Goal: Use online tool/utility: Use online tool/utility

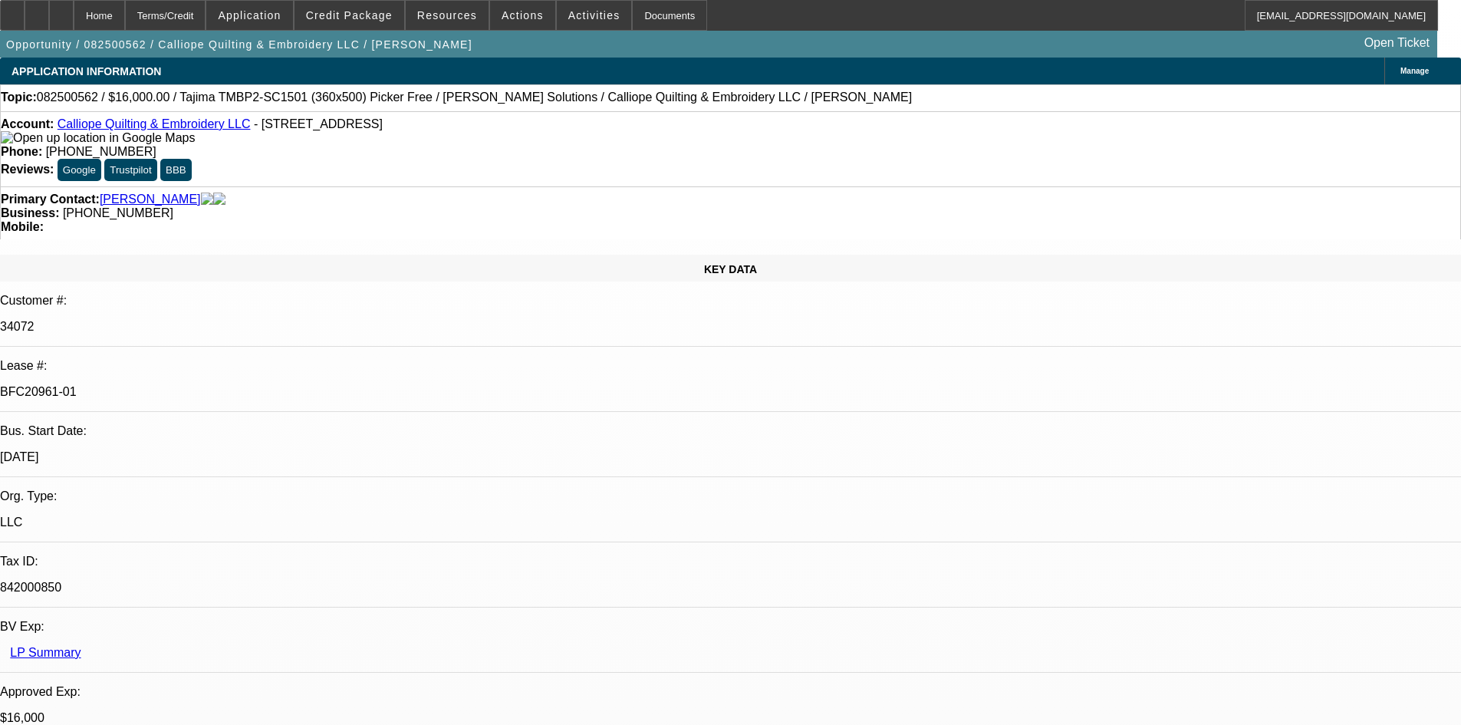
select select "0"
select select "2"
select select "0.1"
select select "4"
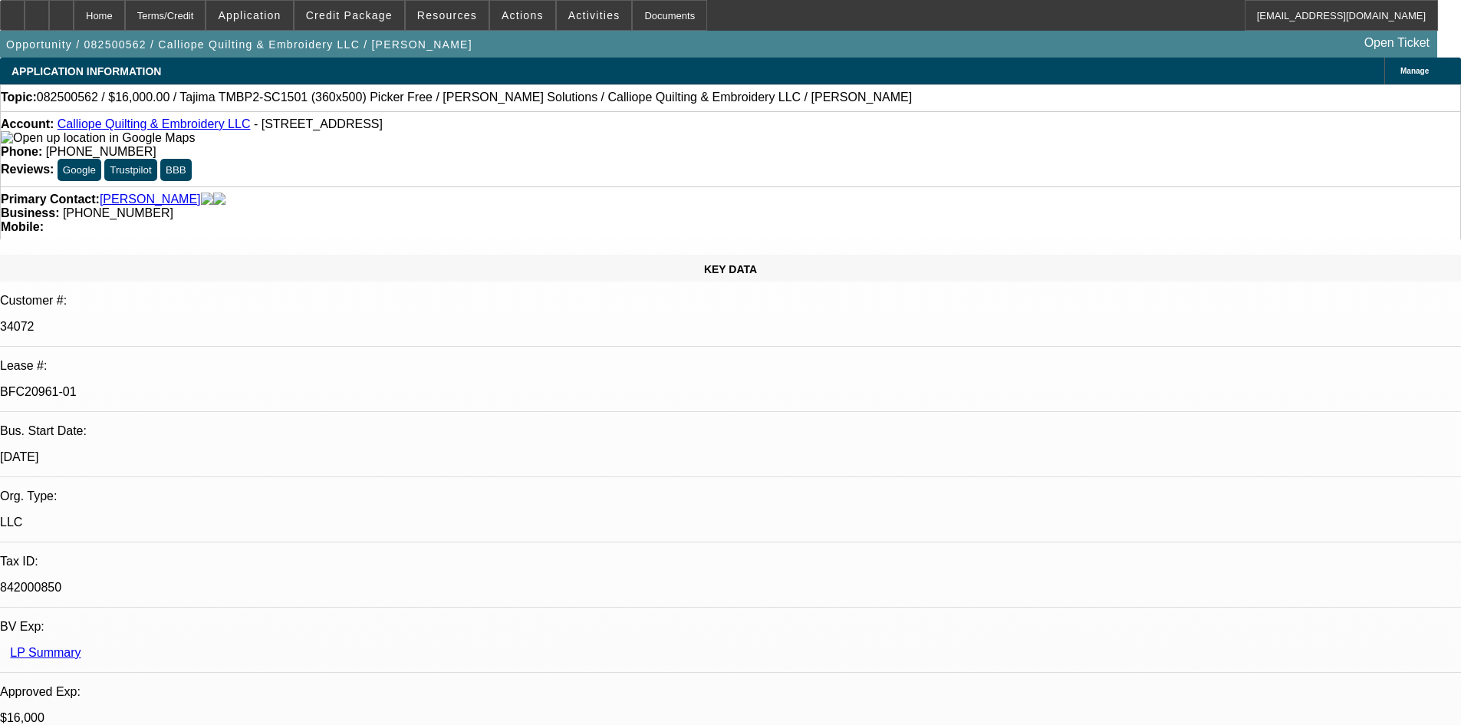
select select "0"
select select "2"
select select "0.1"
select select "4"
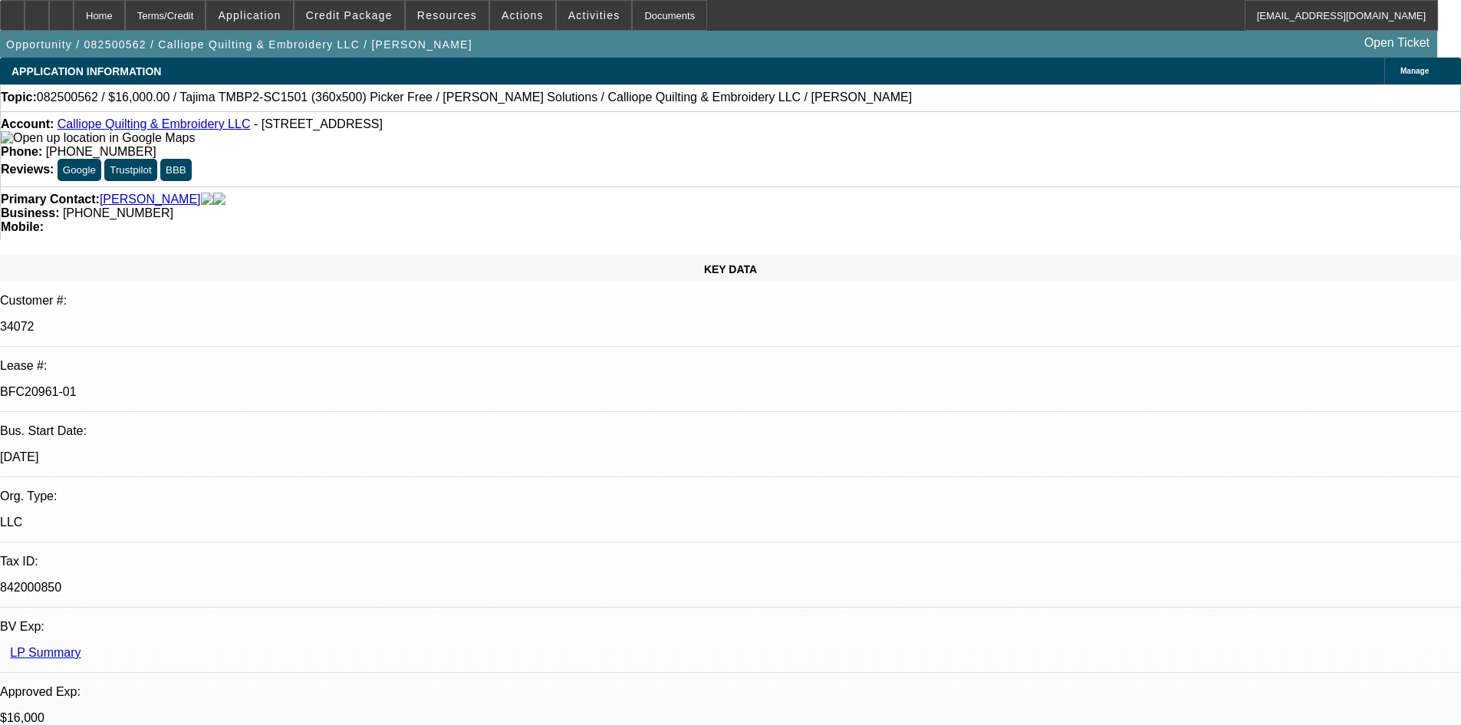
scroll to position [307, 0]
select select "0"
select select "2"
select select "0.1"
select select "0"
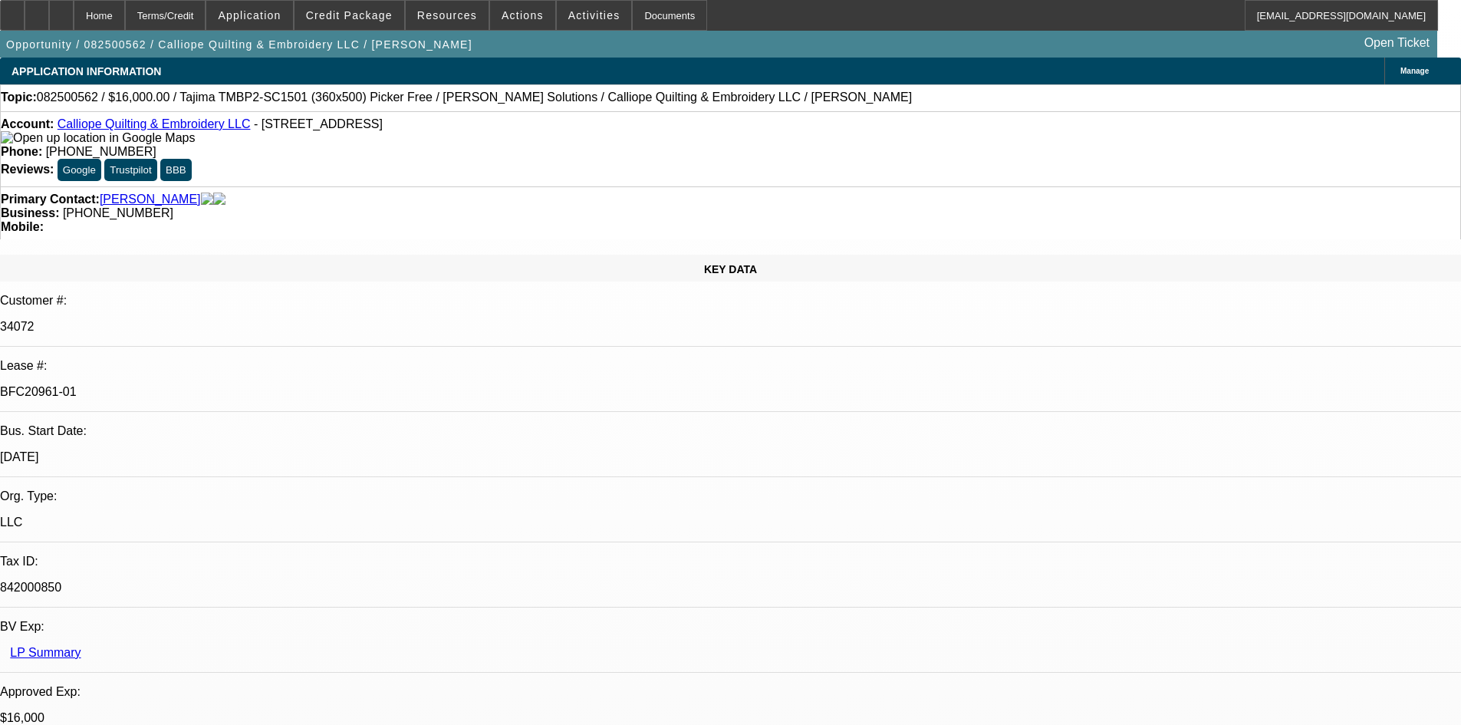
select select "2"
select select "0.1"
select select "1"
select select "2"
select select "1"
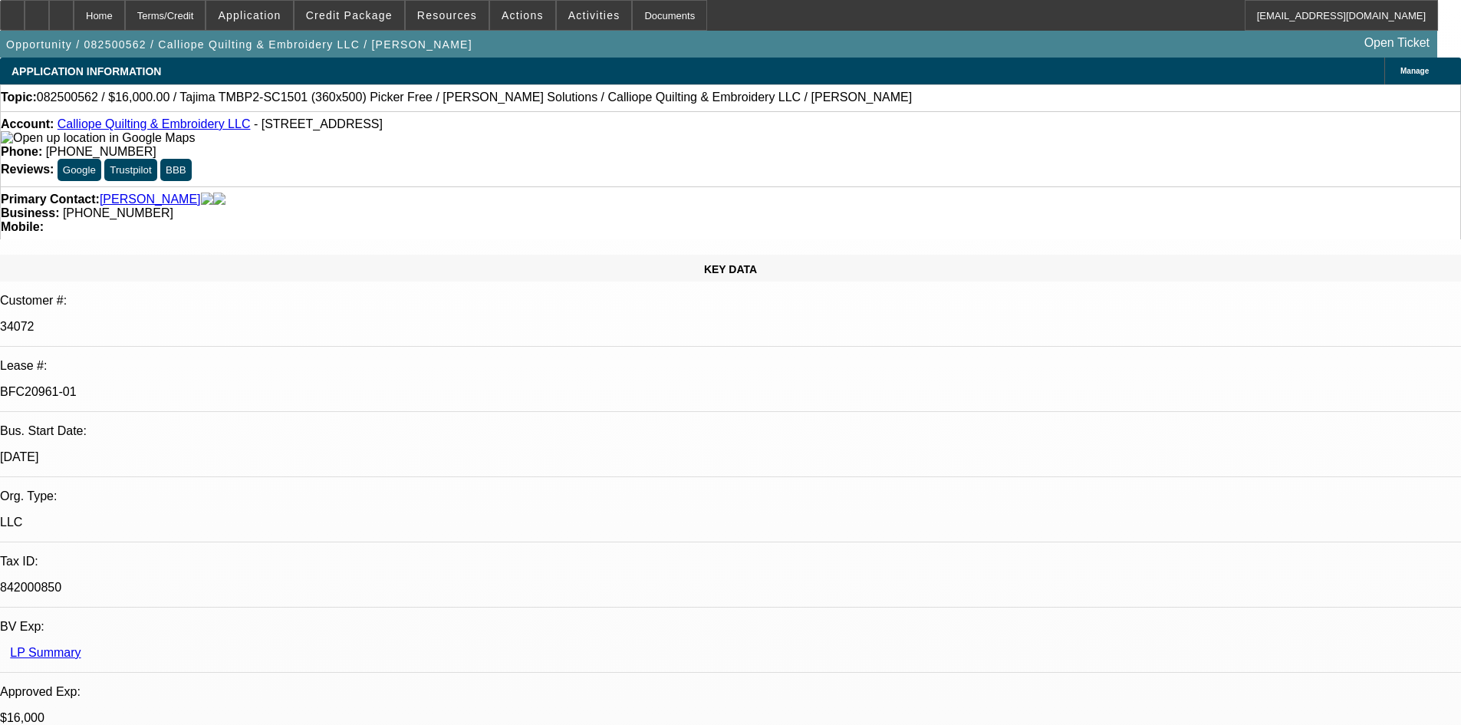
select select "2"
select select "4"
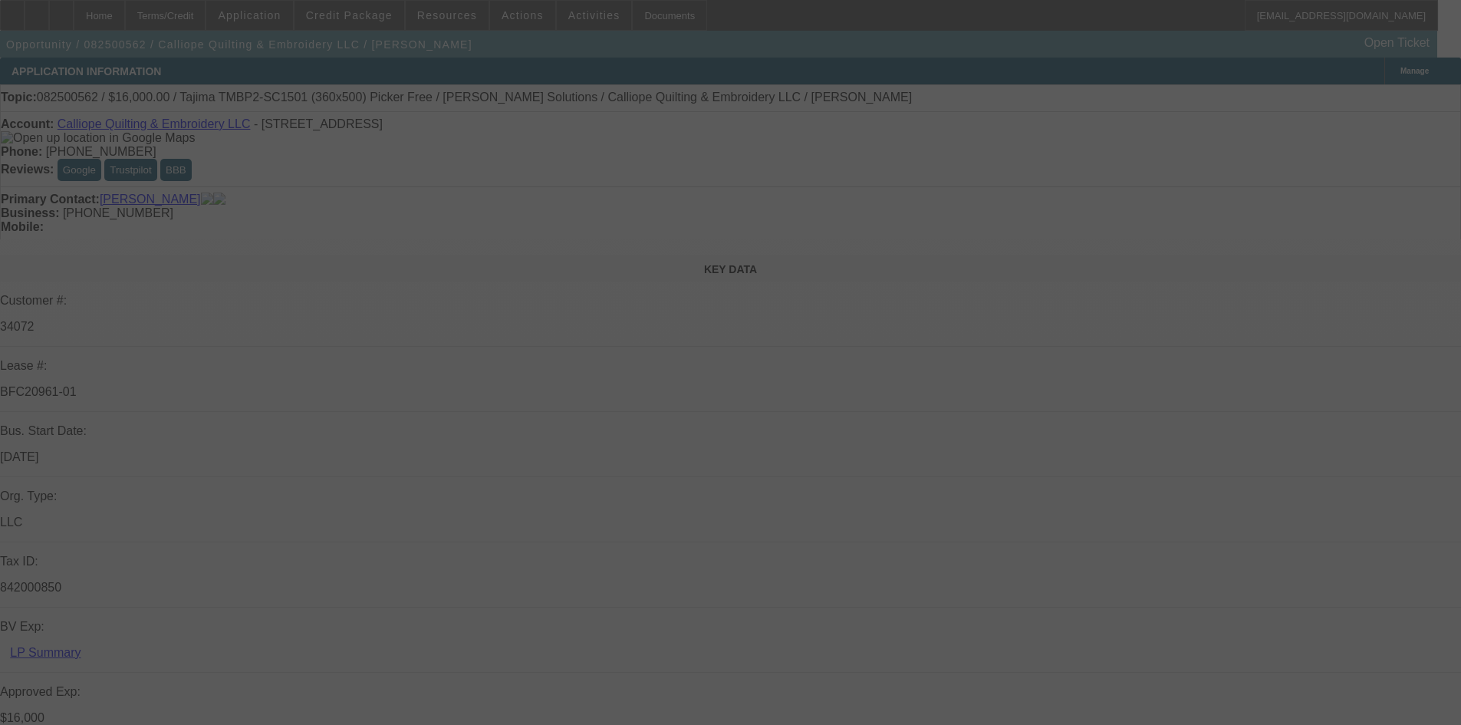
click at [723, 406] on div at bounding box center [730, 362] width 1461 height 725
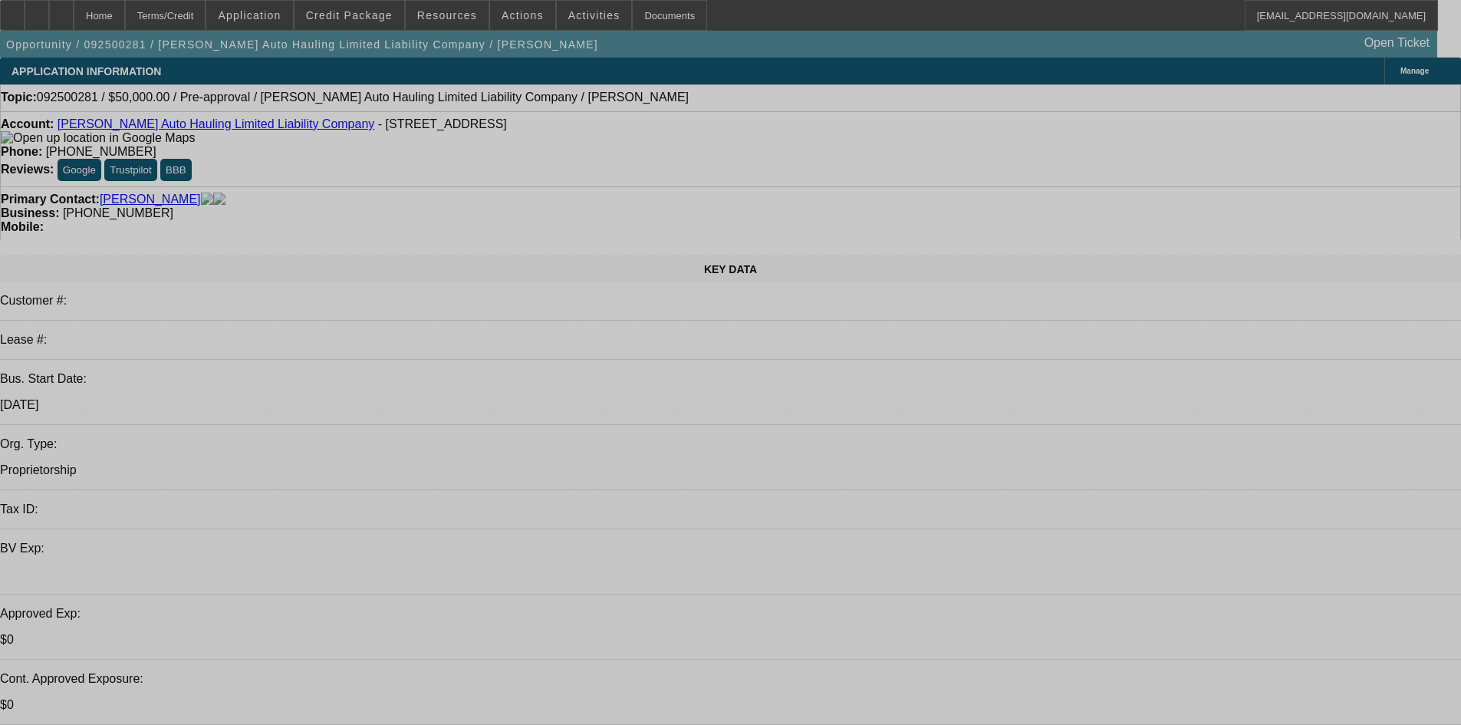
select select "0"
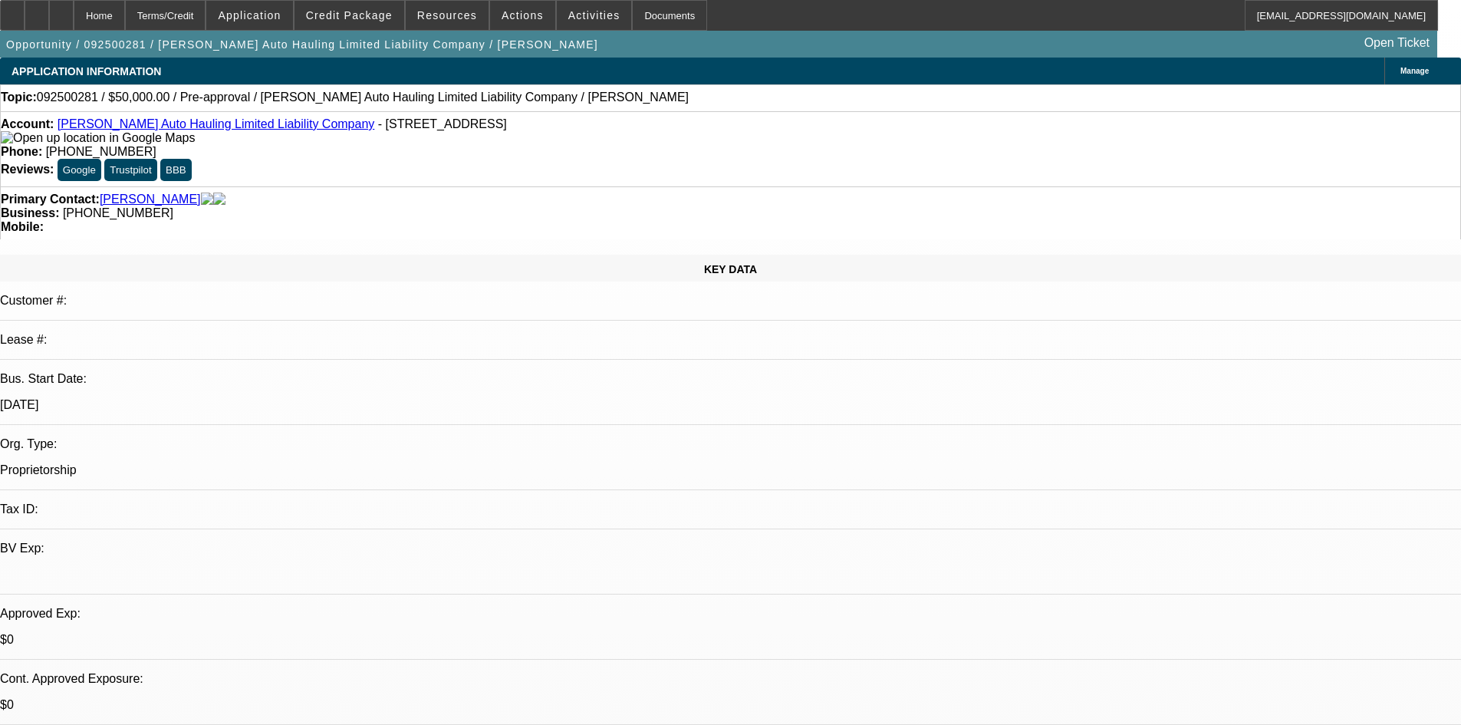
select select "2"
select select "0.1"
select select "1"
select select "2"
select select "4"
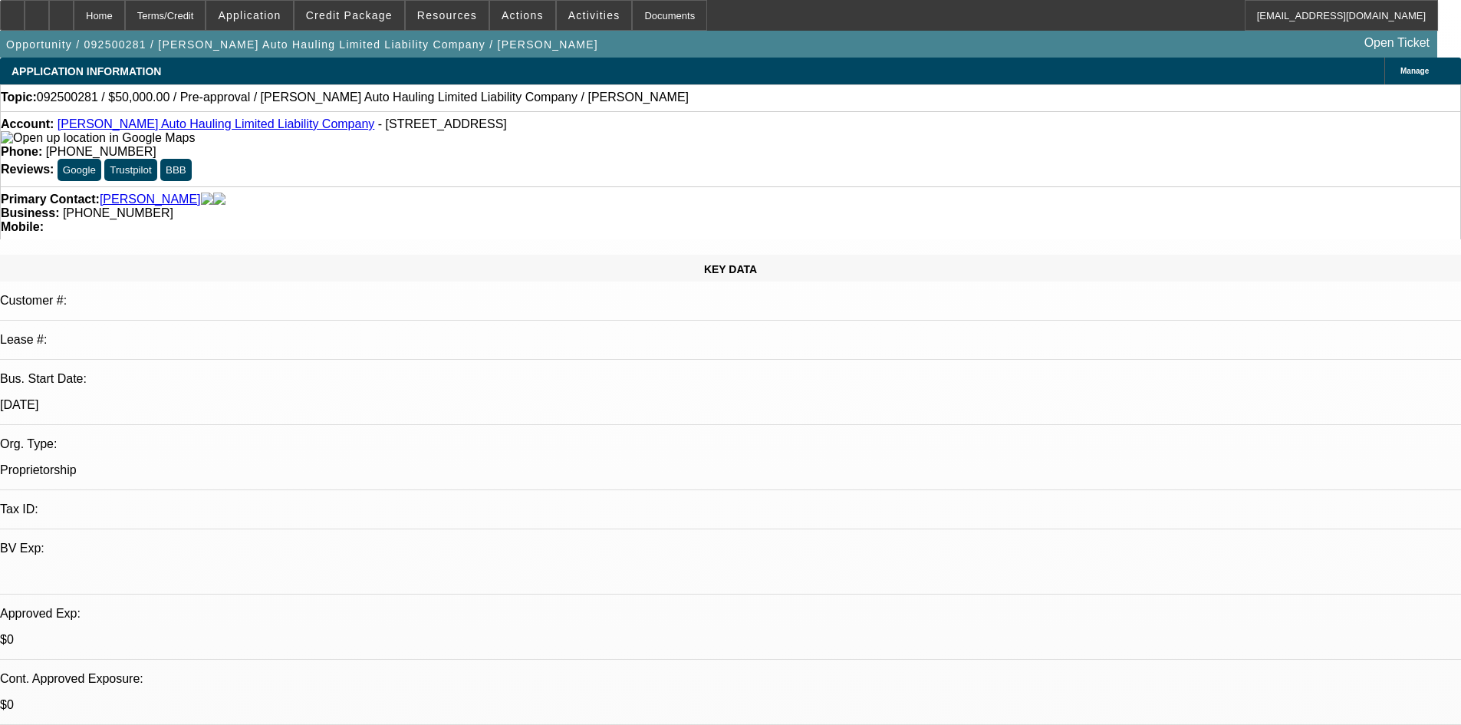
scroll to position [77, 0]
